Goal: Find specific page/section: Find specific page/section

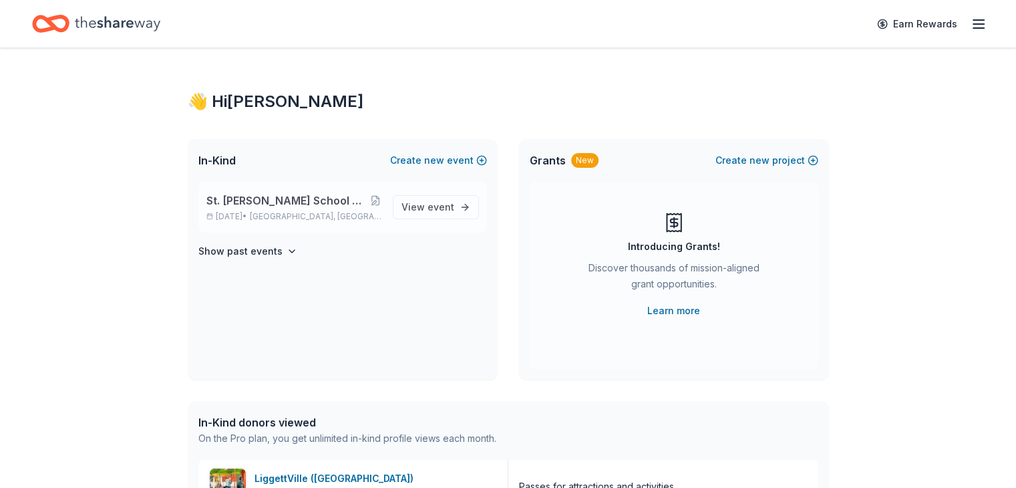
click at [328, 198] on span "St. [PERSON_NAME] School Gala: A Night in [GEOGRAPHIC_DATA]" at bounding box center [287, 200] width 163 height 16
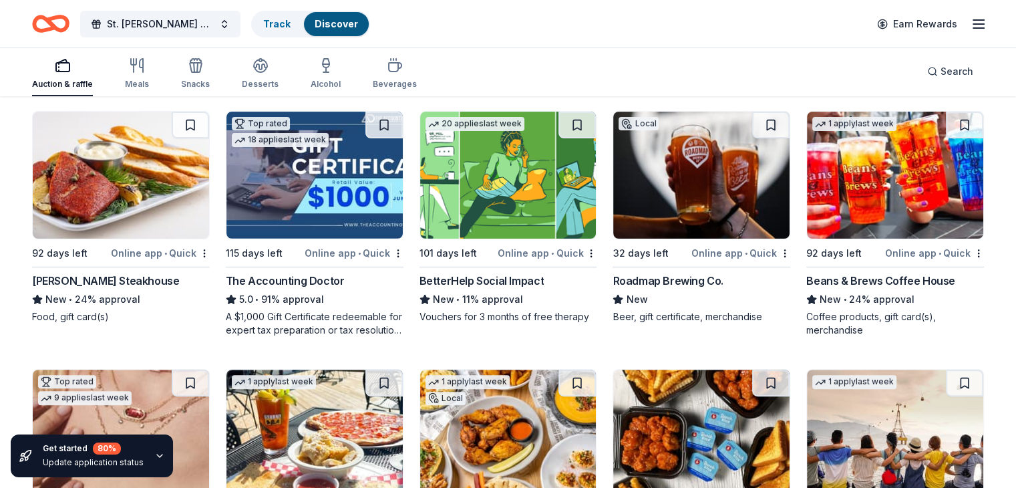
scroll to position [401, 0]
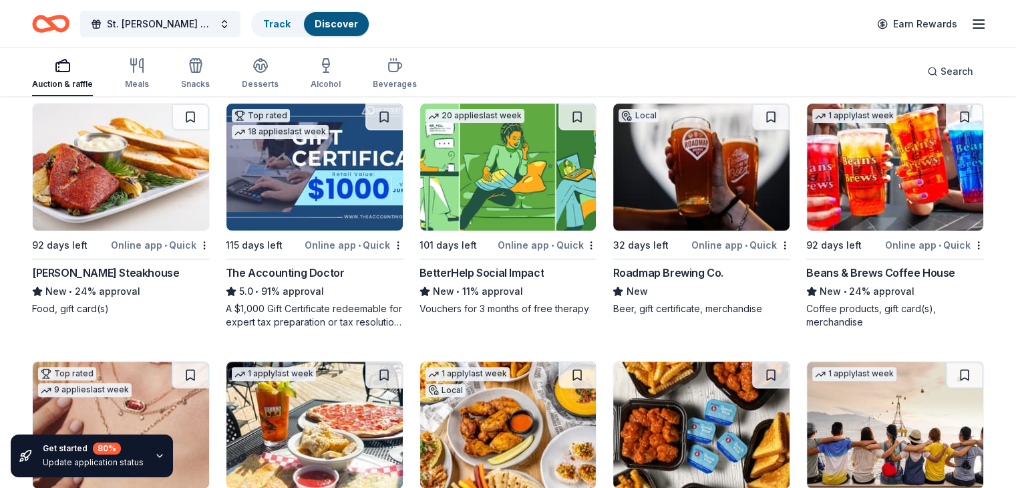
click at [142, 194] on img at bounding box center [121, 167] width 176 height 127
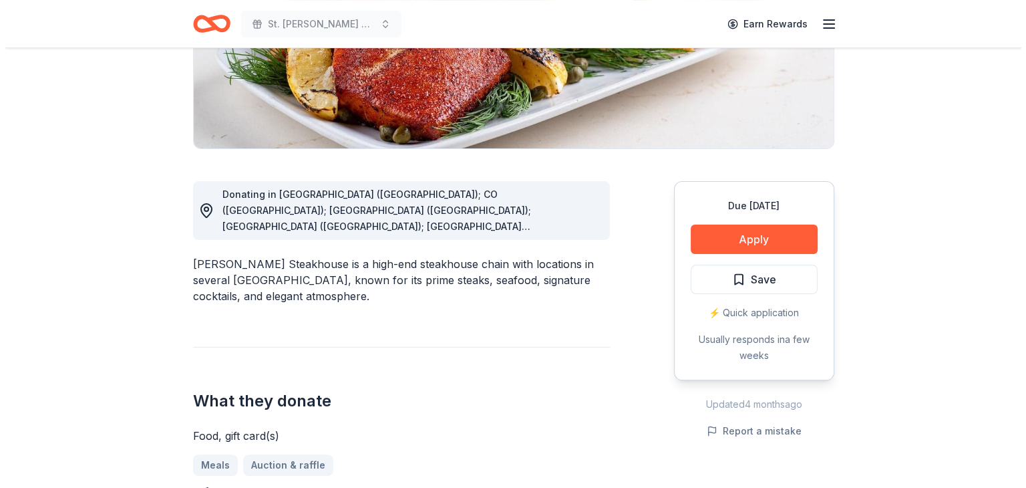
scroll to position [267, 0]
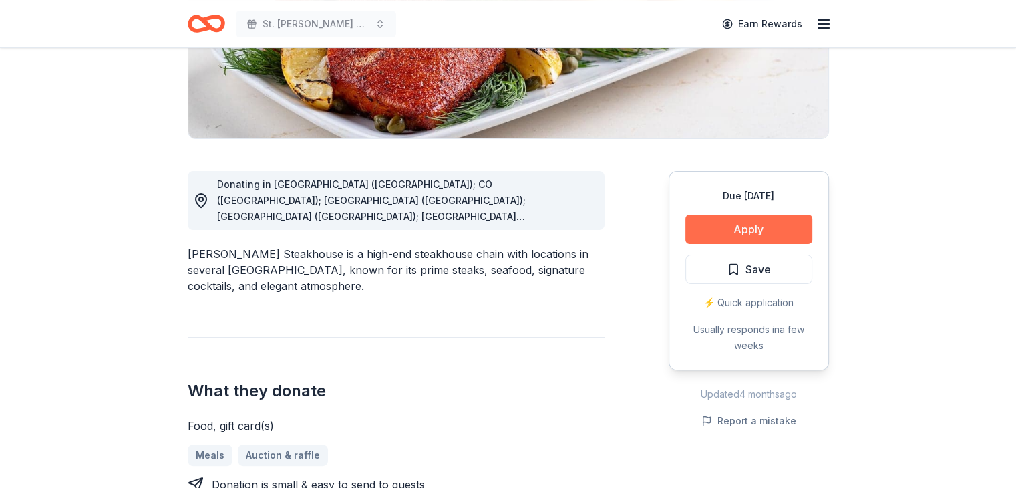
click at [761, 223] on button "Apply" at bounding box center [748, 228] width 127 height 29
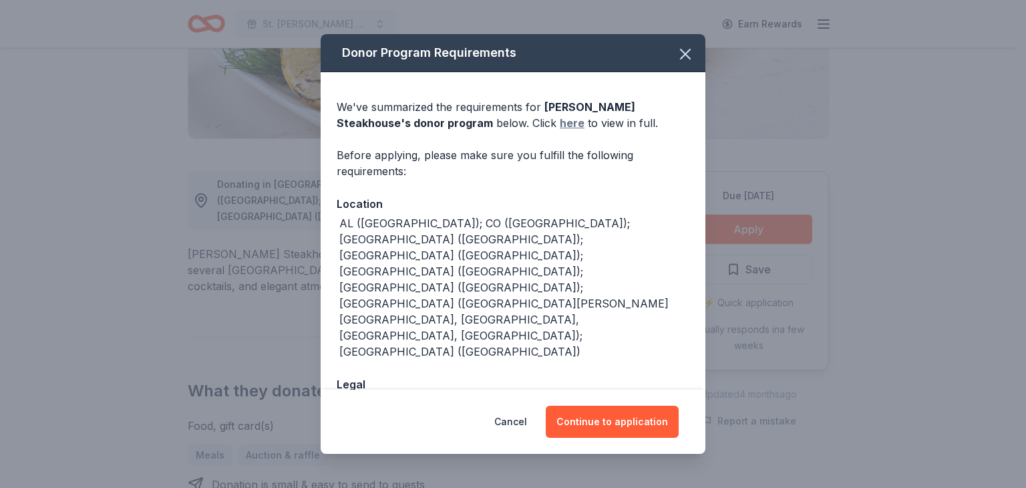
click at [560, 119] on link "here" at bounding box center [572, 123] width 25 height 16
